Goal: Information Seeking & Learning: Learn about a topic

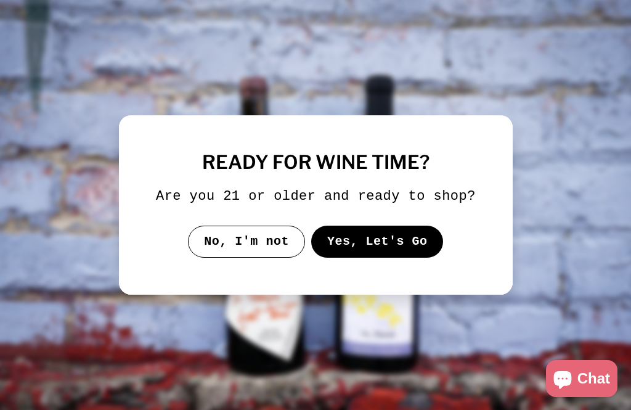
click at [416, 258] on button "Yes, Let's Go" at bounding box center [377, 242] width 133 height 32
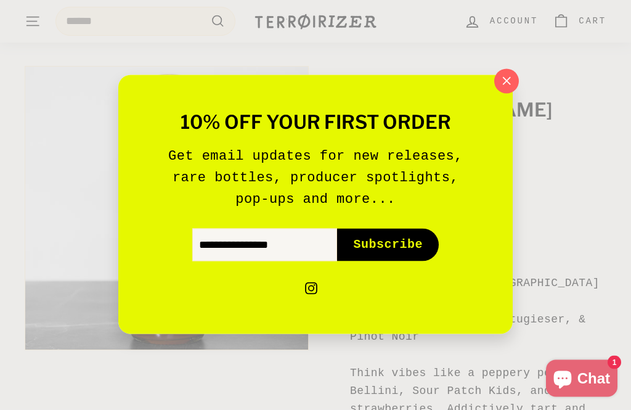
scroll to position [95, 0]
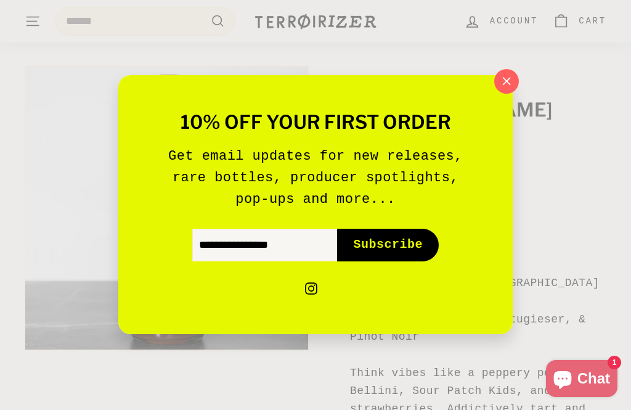
click at [508, 85] on icon "button" at bounding box center [506, 81] width 7 height 7
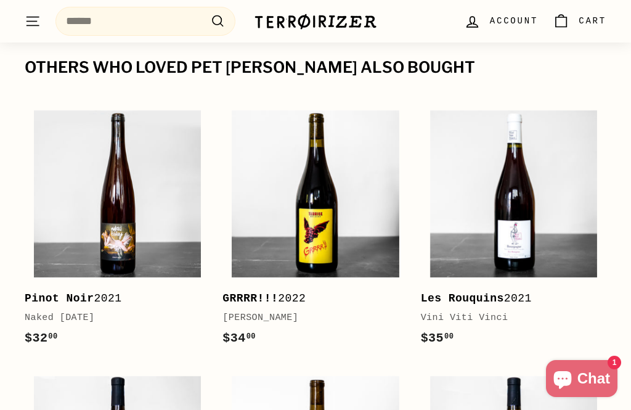
scroll to position [1482, 0]
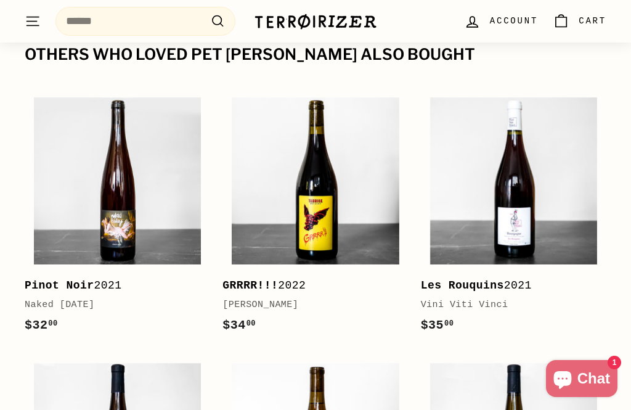
click at [147, 191] on img at bounding box center [117, 180] width 167 height 167
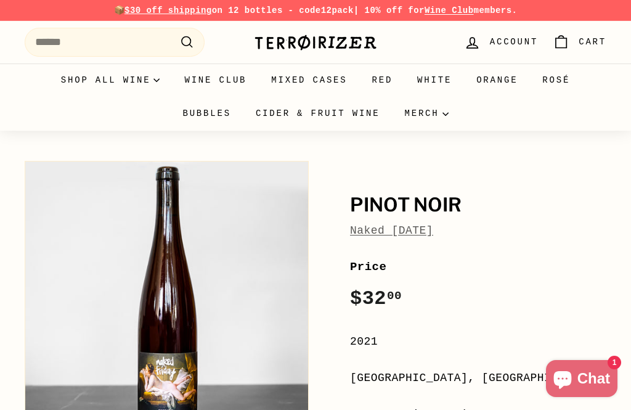
click at [422, 231] on link "Naked [DATE]" at bounding box center [391, 230] width 83 height 12
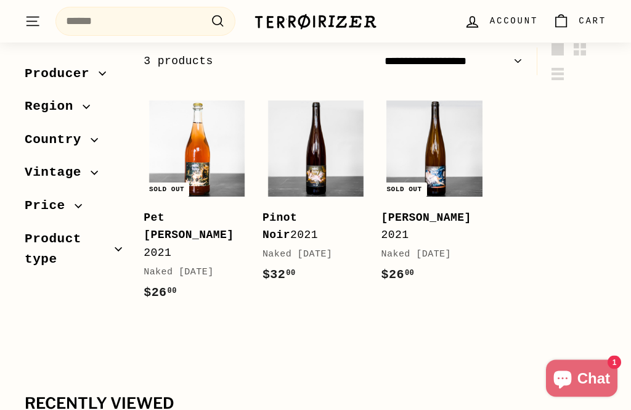
scroll to position [177, 0]
click at [464, 144] on img at bounding box center [435, 148] width 96 height 96
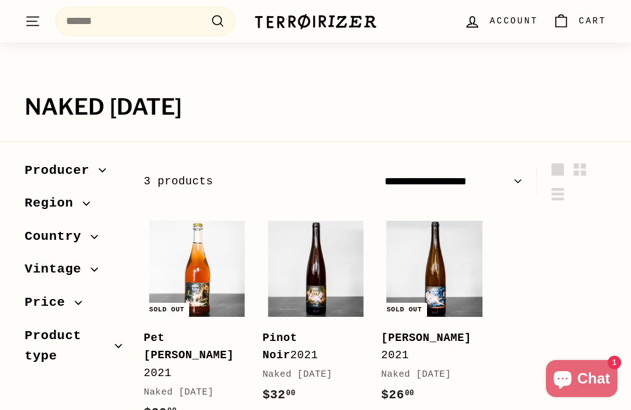
scroll to position [0, 0]
